Goal: Complete application form

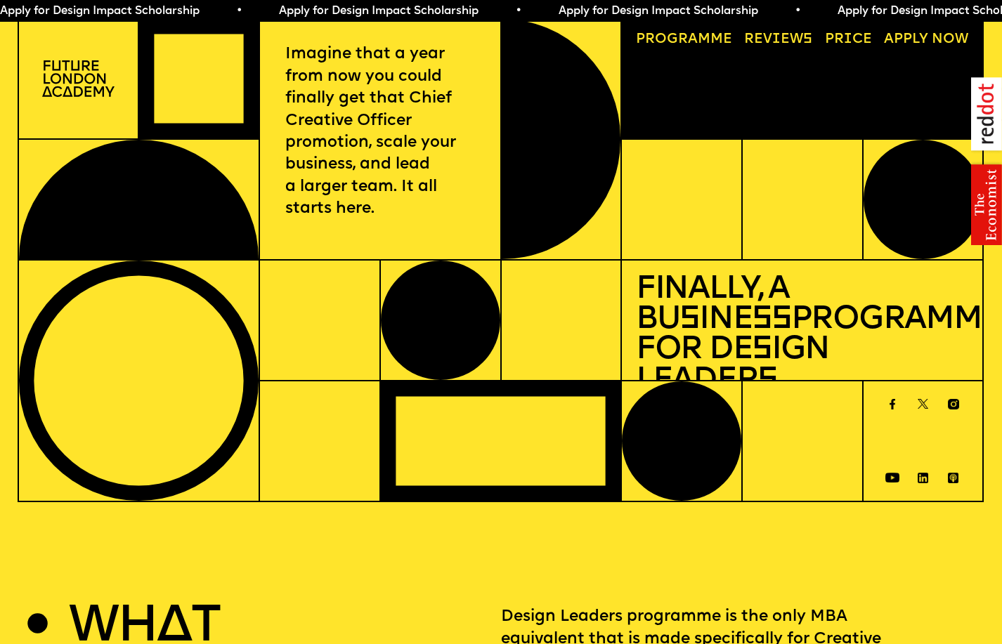
click at [778, 39] on link "Reviews" at bounding box center [779, 39] width 82 height 27
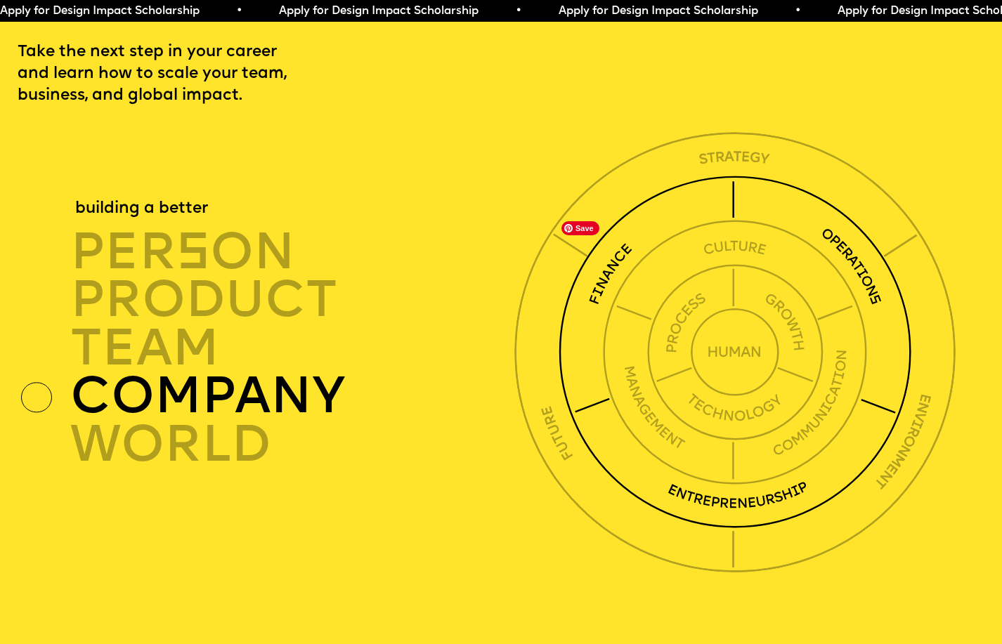
scroll to position [3473, 0]
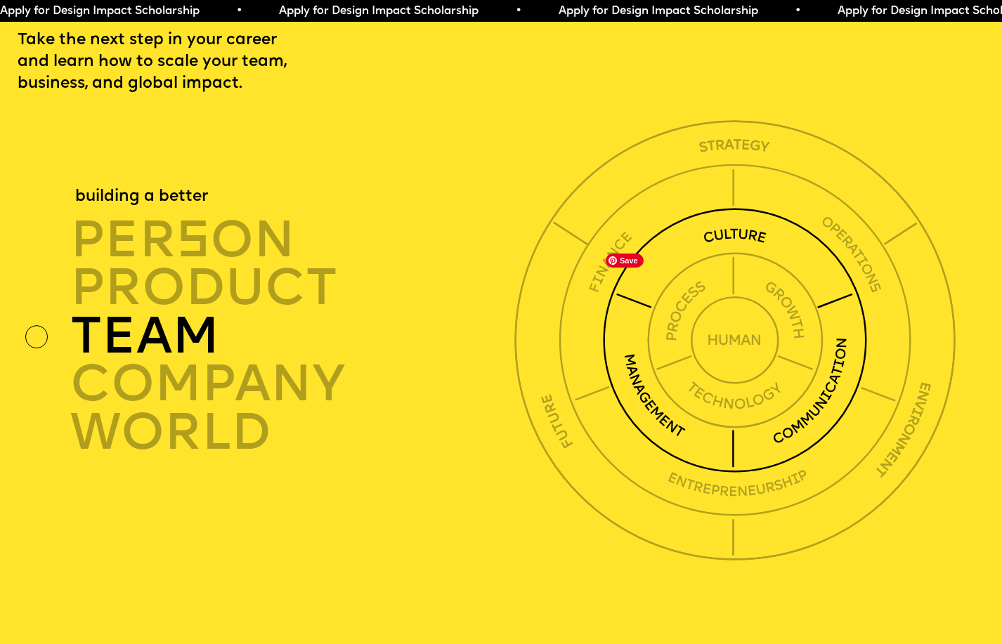
click at [648, 452] on img at bounding box center [735, 340] width 264 height 264
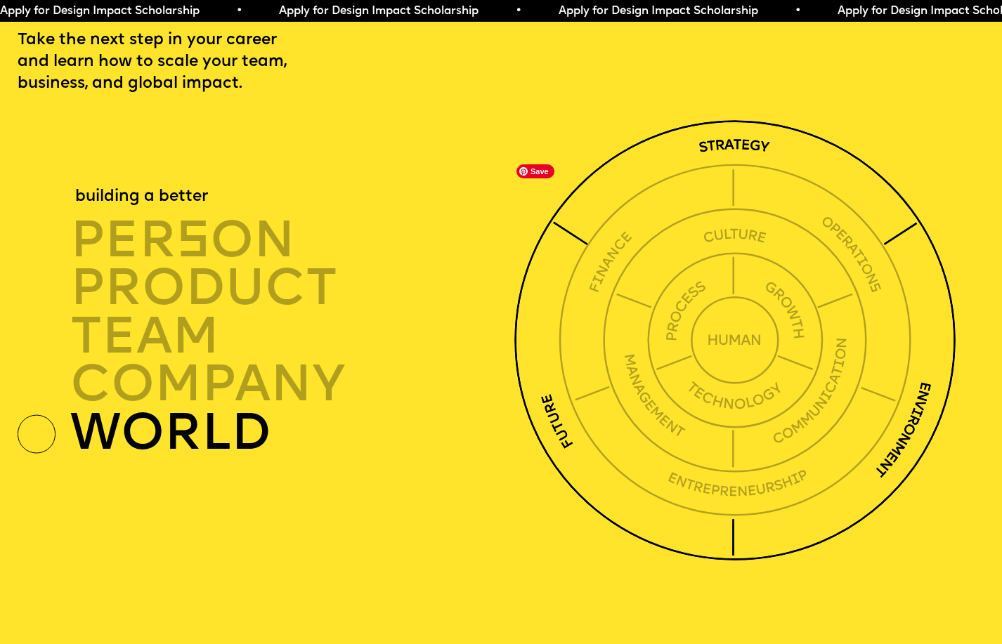
click at [735, 187] on img at bounding box center [734, 340] width 440 height 440
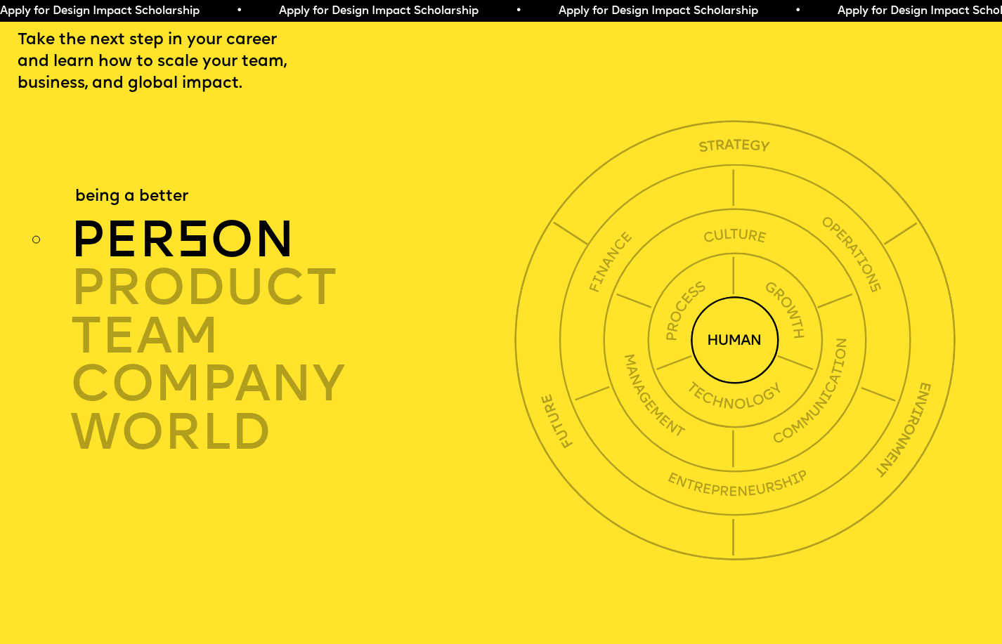
click at [232, 265] on div "per s on" at bounding box center [295, 240] width 451 height 48
click at [222, 265] on div "per s on" at bounding box center [295, 240] width 451 height 48
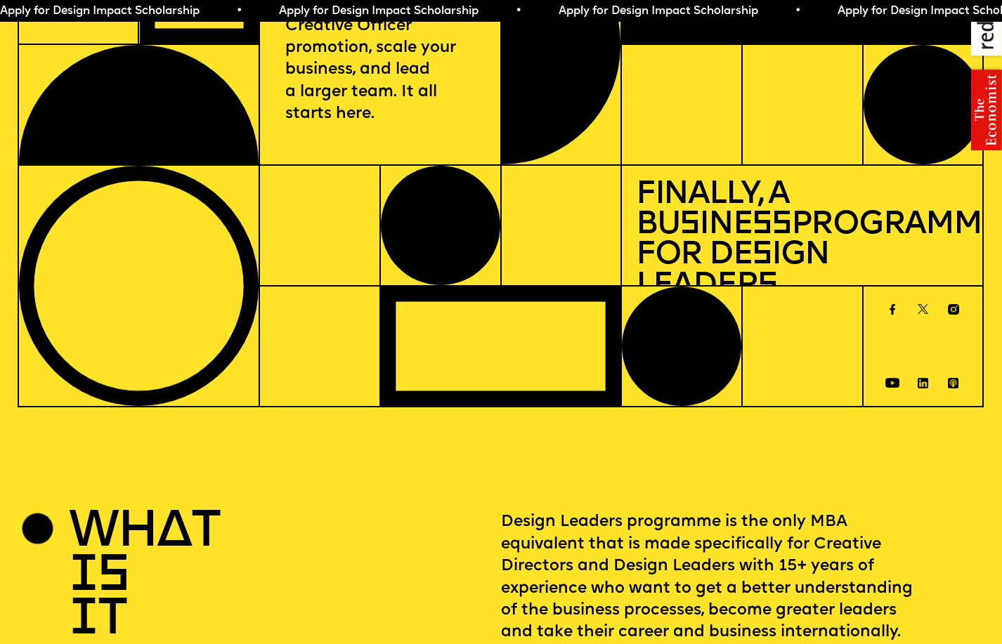
scroll to position [0, 0]
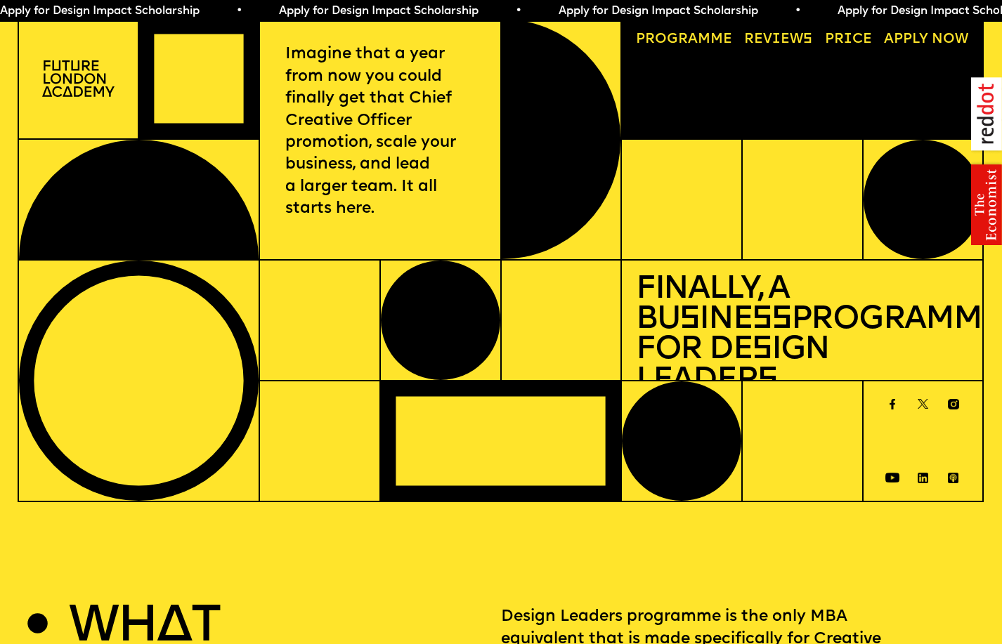
click at [936, 36] on link "A pply now" at bounding box center [926, 39] width 98 height 27
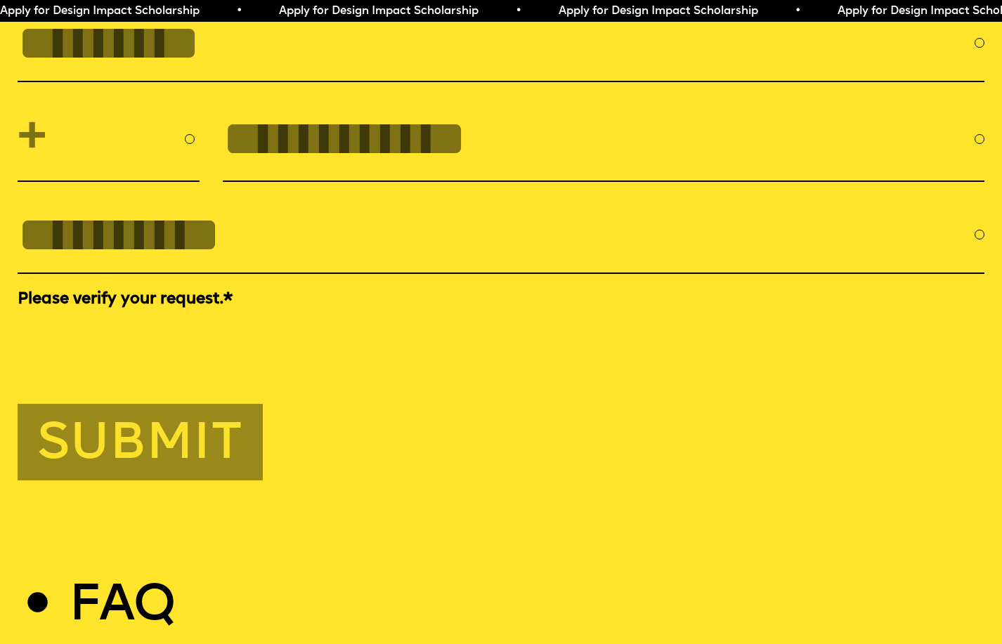
scroll to position [4670, 0]
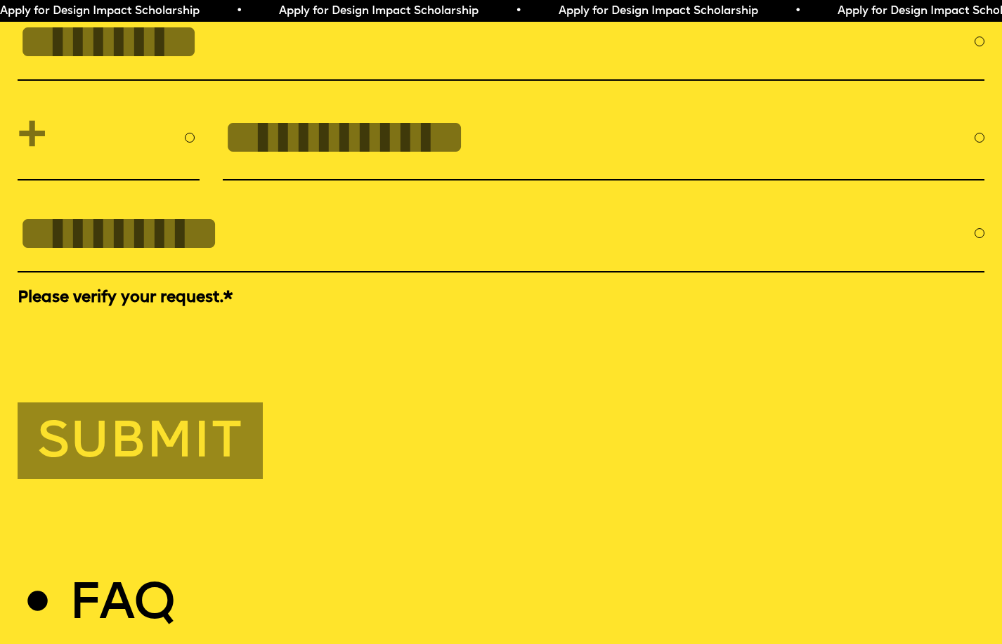
click at [283, 70] on input "FULL NAME" at bounding box center [496, 41] width 957 height 55
click at [534, 261] on input "EMAIL *" at bounding box center [496, 233] width 957 height 55
click at [429, 479] on div "Submit" at bounding box center [501, 441] width 967 height 77
click at [247, 70] on input "FULL NAME" at bounding box center [496, 41] width 957 height 55
type input "**********"
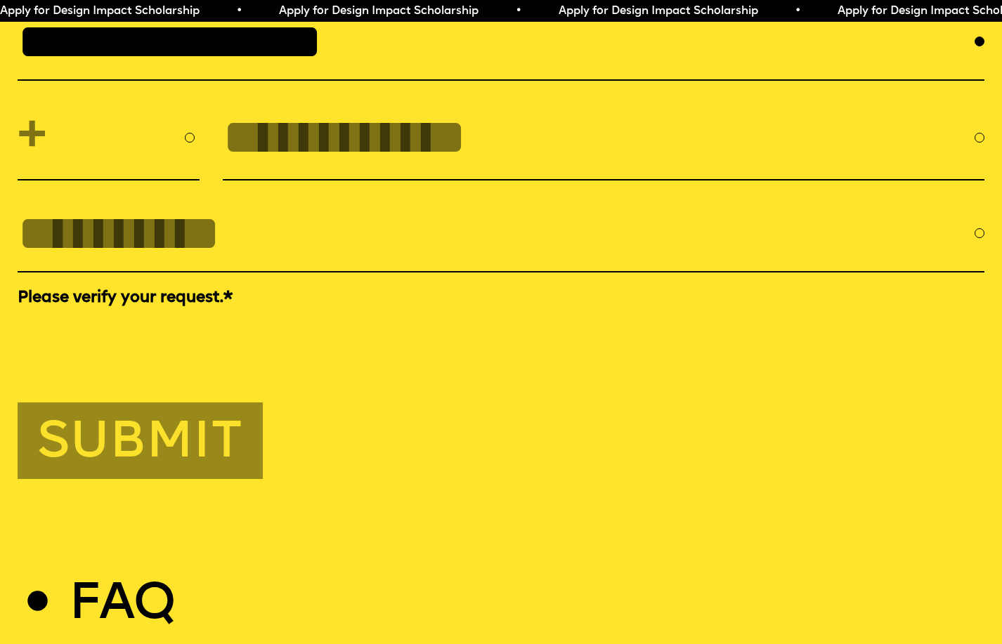
select select "***"
type input "**********"
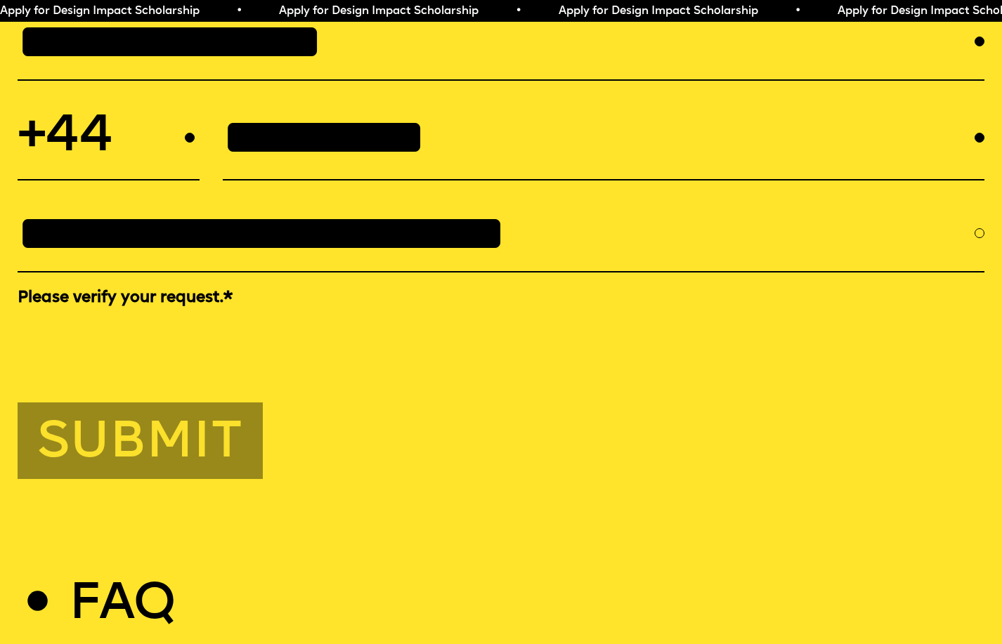
click at [325, 261] on input "**********" at bounding box center [496, 233] width 957 height 55
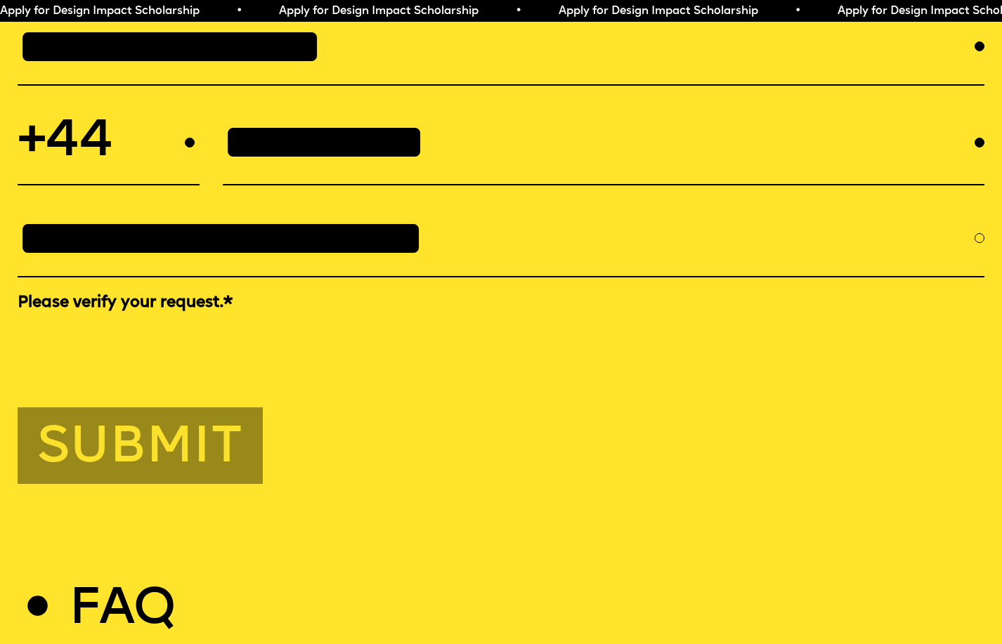
scroll to position [4666, 0]
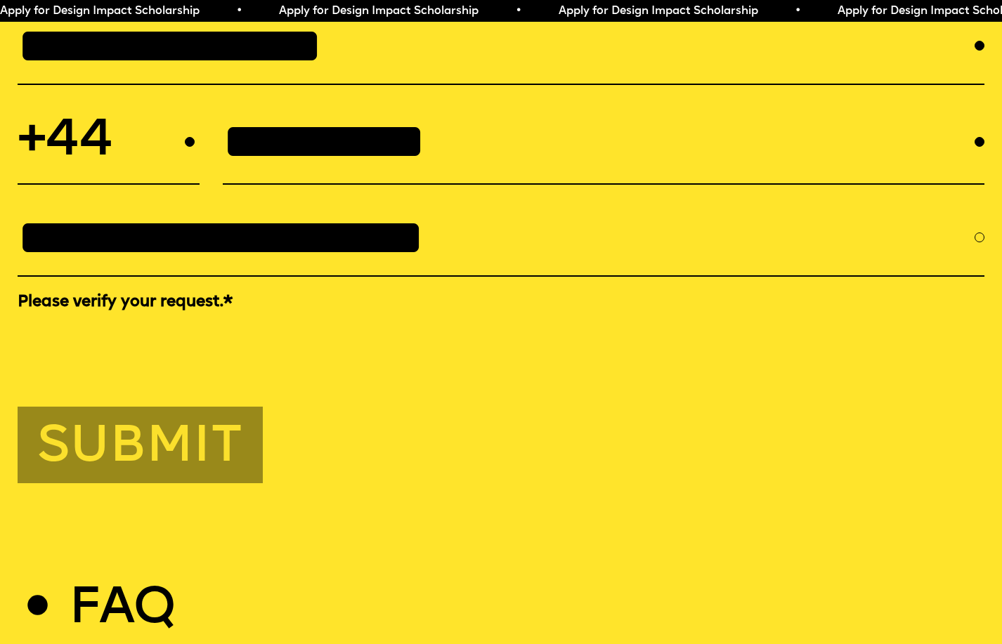
type input "**********"
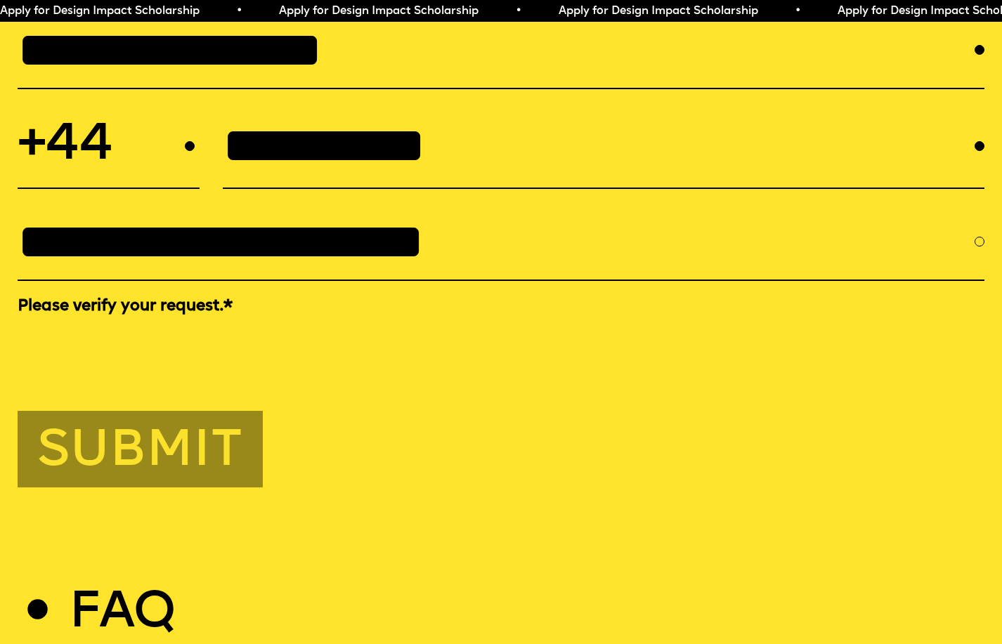
click at [180, 487] on button "Submit" at bounding box center [140, 449] width 245 height 77
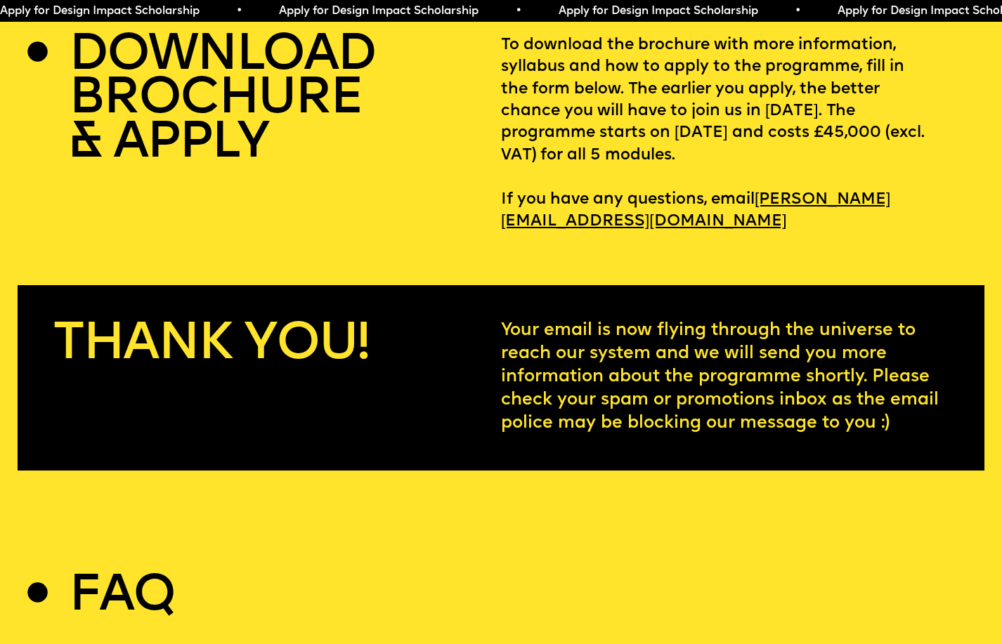
scroll to position [4388, 0]
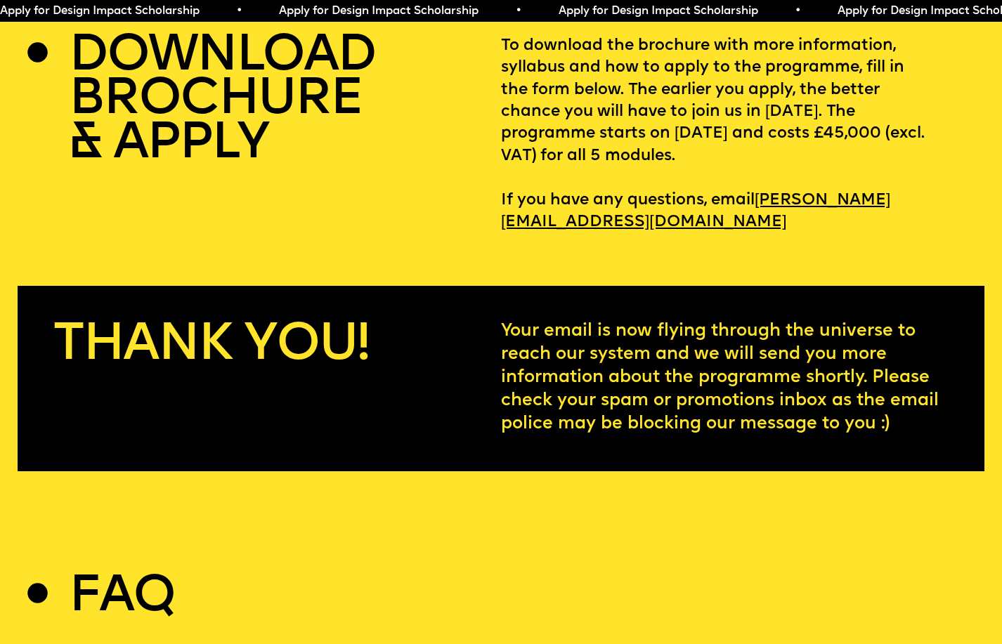
click at [228, 146] on h2 "DOWNLOAD BROCHURE & APPLY" at bounding box center [222, 100] width 307 height 131
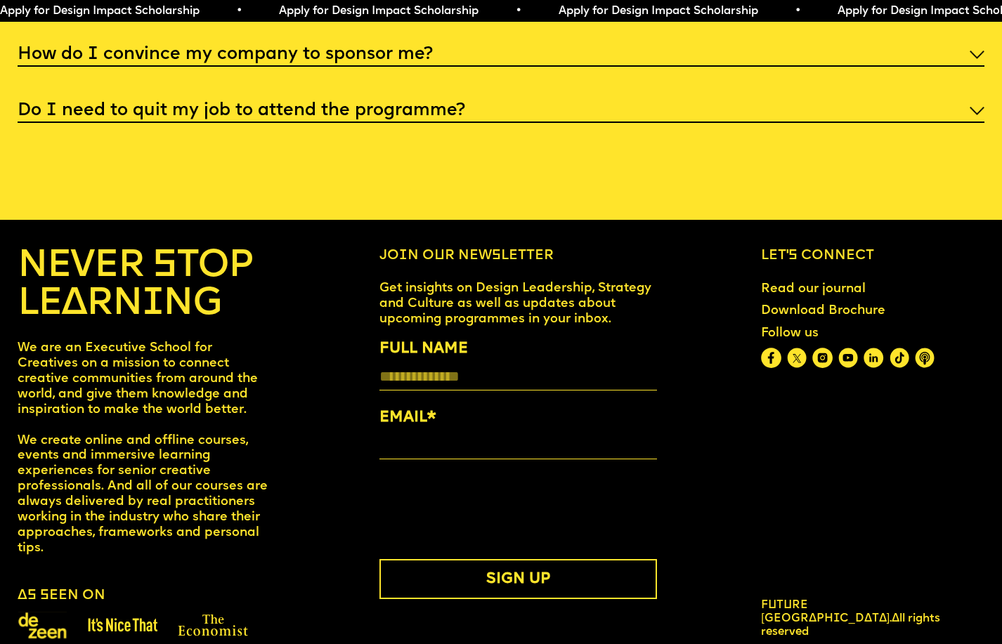
scroll to position [5300, 0]
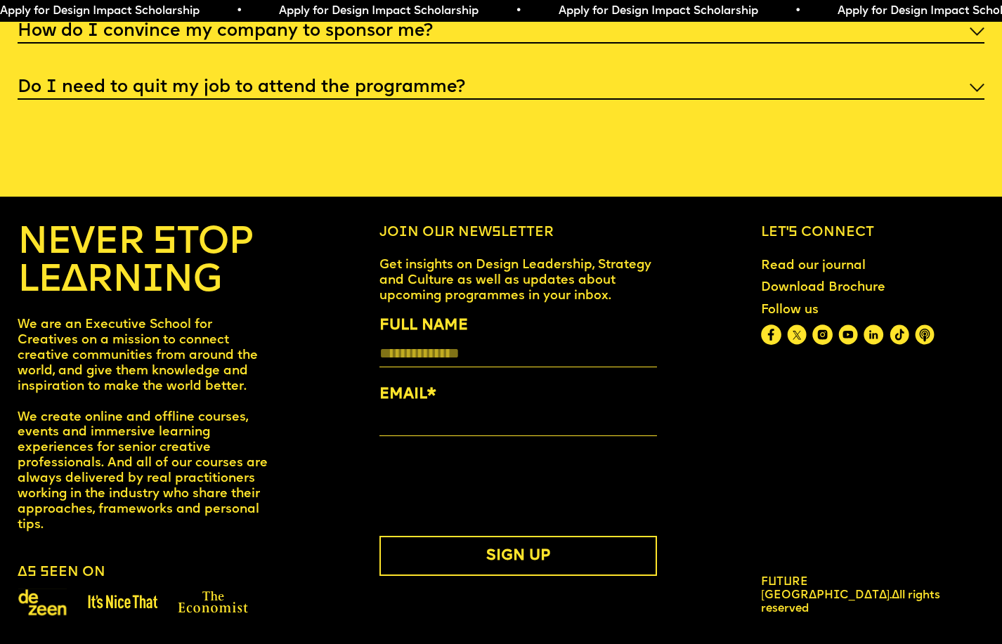
click at [799, 282] on link "Download Brochure" at bounding box center [823, 288] width 138 height 29
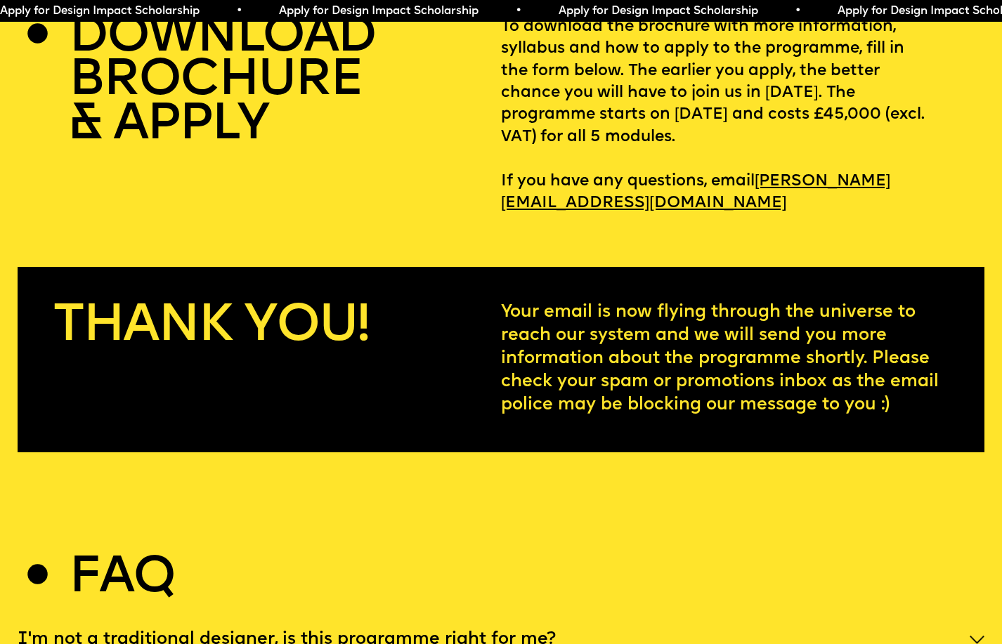
scroll to position [4398, 0]
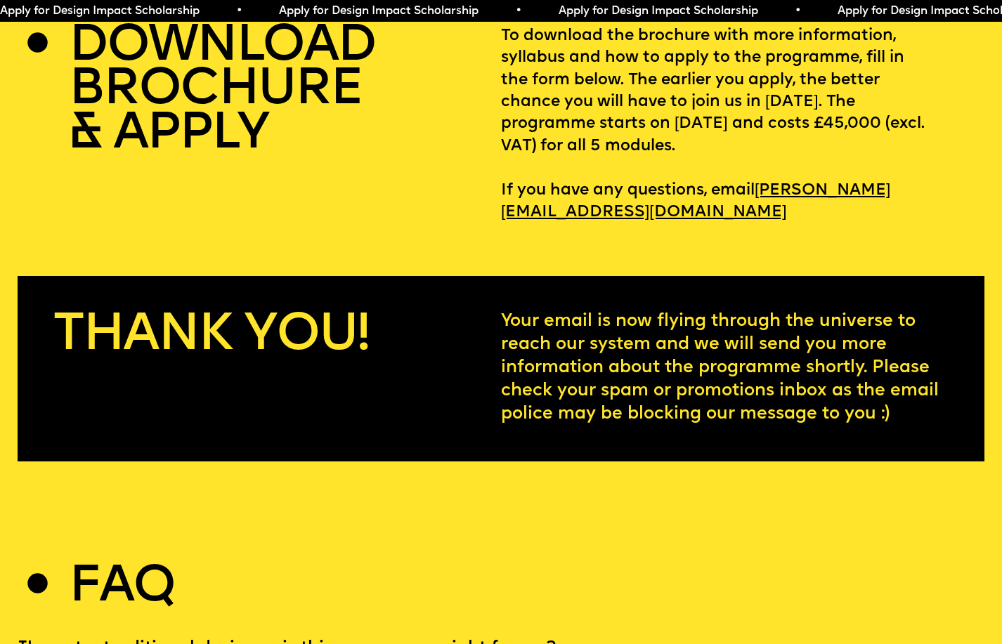
click at [227, 140] on h2 "DOWNLOAD BROCHURE & APPLY" at bounding box center [222, 90] width 307 height 131
